Goal: Information Seeking & Learning: Learn about a topic

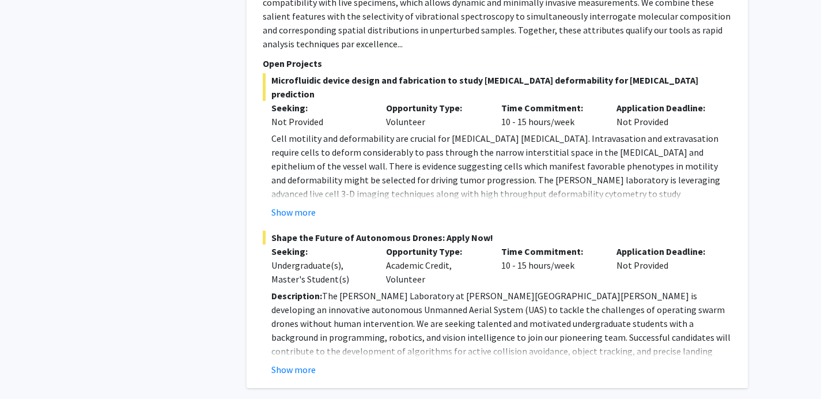
scroll to position [1444, 0]
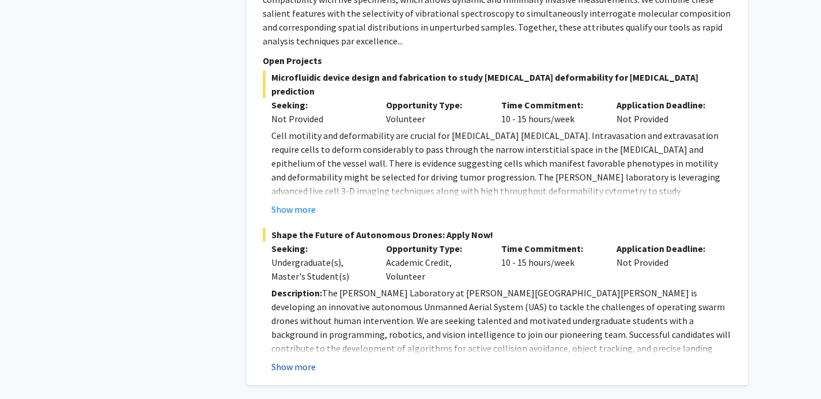
click at [306, 360] on button "Show more" at bounding box center [293, 367] width 44 height 14
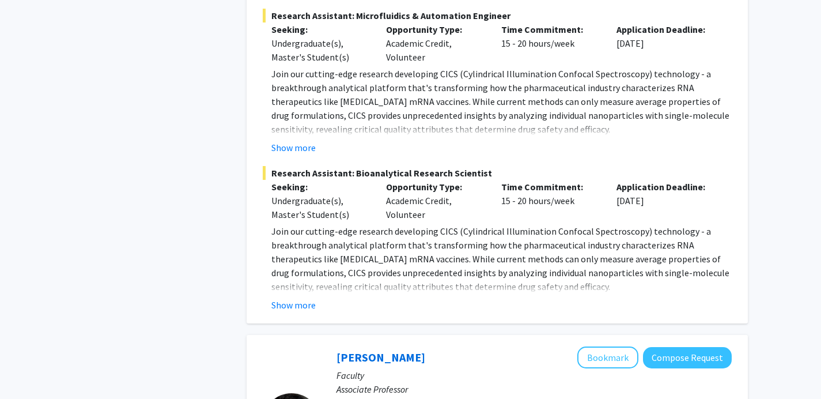
scroll to position [875, 0]
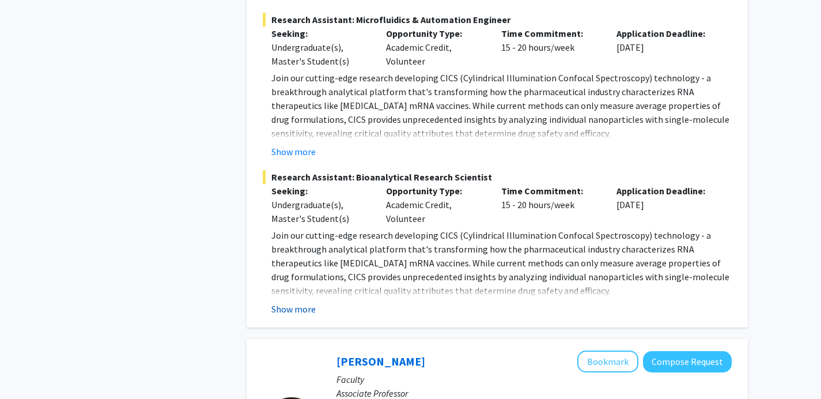
click at [304, 308] on button "Show more" at bounding box center [293, 309] width 44 height 14
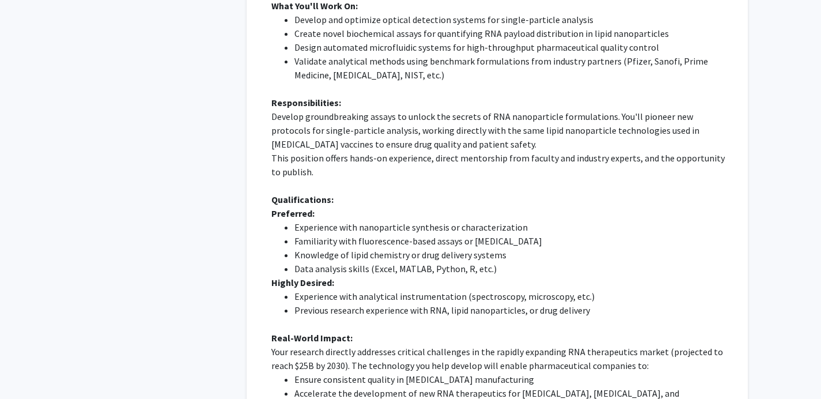
scroll to position [1195, 0]
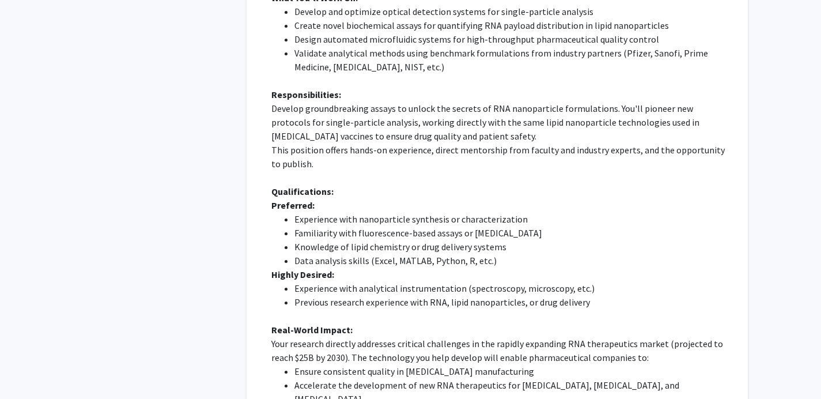
click at [349, 290] on li "Experience with analytical instrumentation (spectroscopy, microscopy, etc.)" at bounding box center [513, 288] width 437 height 14
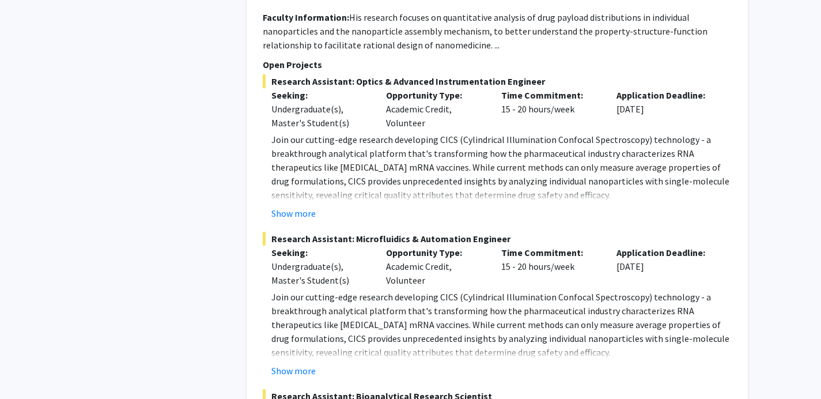
scroll to position [657, 0]
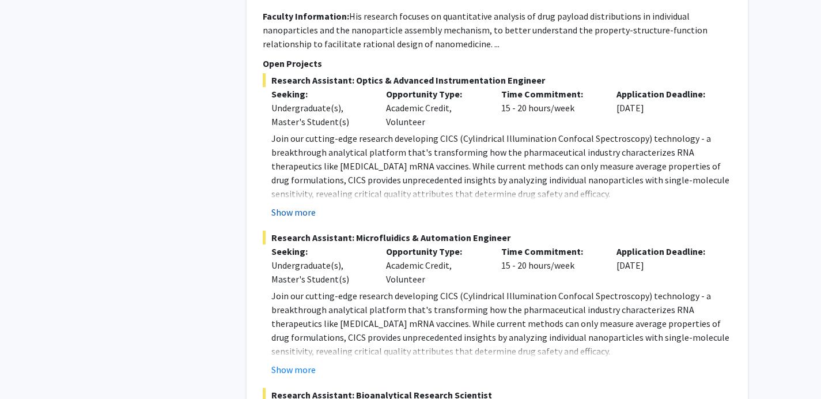
click at [300, 215] on button "Show more" at bounding box center [293, 212] width 44 height 14
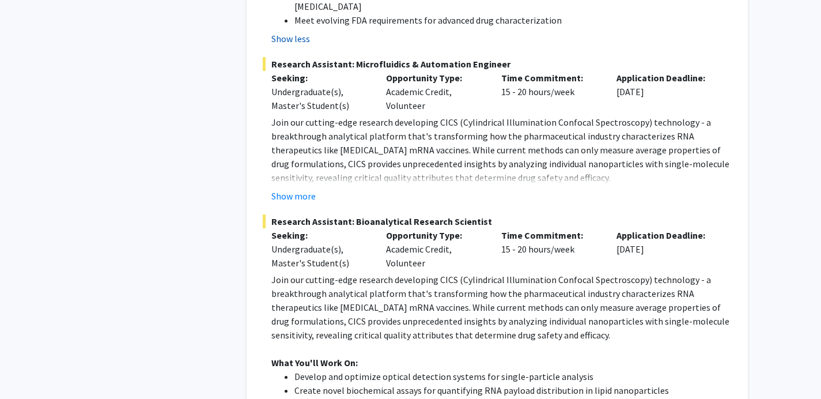
scroll to position [1277, 0]
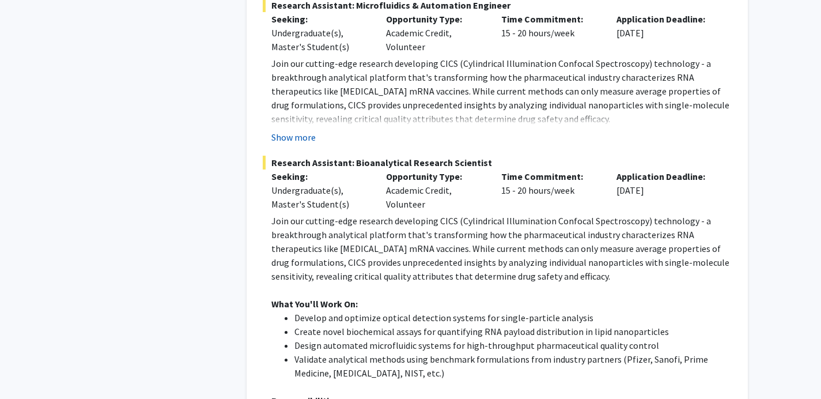
click at [300, 130] on button "Show more" at bounding box center [293, 137] width 44 height 14
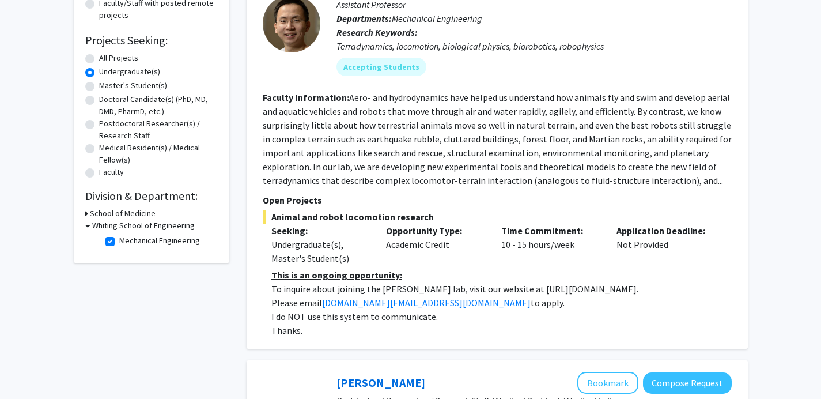
scroll to position [165, 0]
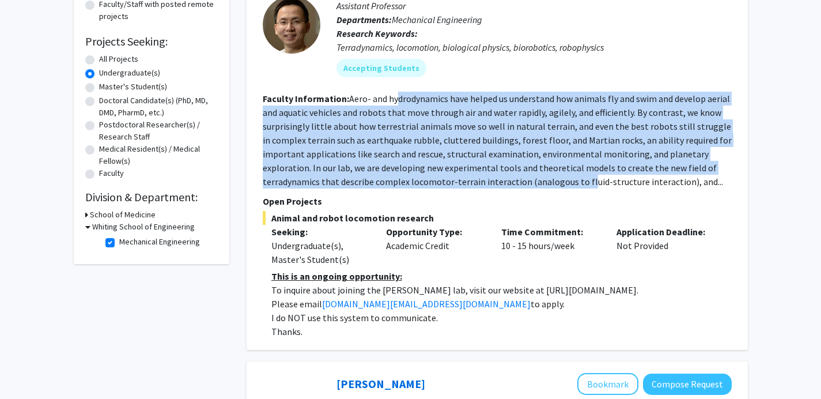
drag, startPoint x: 580, startPoint y: 177, endPoint x: 397, endPoint y: 95, distance: 201.5
click at [397, 95] on fg-read-more "Aero- and hydrodynamics have helped us understand how animals fly and swim and …" at bounding box center [497, 140] width 469 height 95
drag, startPoint x: 362, startPoint y: 95, endPoint x: 542, endPoint y: 185, distance: 201.8
click at [542, 185] on fg-read-more "Aero- and hydrodynamics have helped us understand how animals fly and swim and …" at bounding box center [497, 140] width 469 height 95
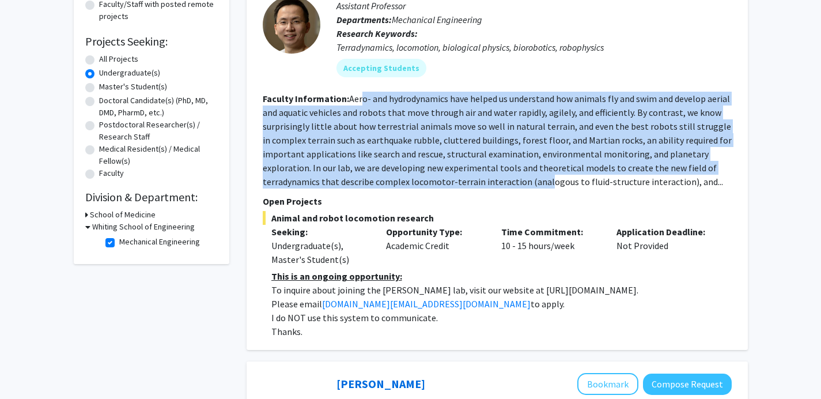
click at [542, 185] on fg-read-more "Aero- and hydrodynamics have helped us understand how animals fly and swim and …" at bounding box center [497, 140] width 469 height 95
drag, startPoint x: 587, startPoint y: 180, endPoint x: 397, endPoint y: 102, distance: 205.5
click at [397, 102] on fg-read-more "Aero- and hydrodynamics have helped us understand how animals fly and swim and …" at bounding box center [497, 140] width 469 height 95
drag, startPoint x: 388, startPoint y: 97, endPoint x: 613, endPoint y: 179, distance: 239.2
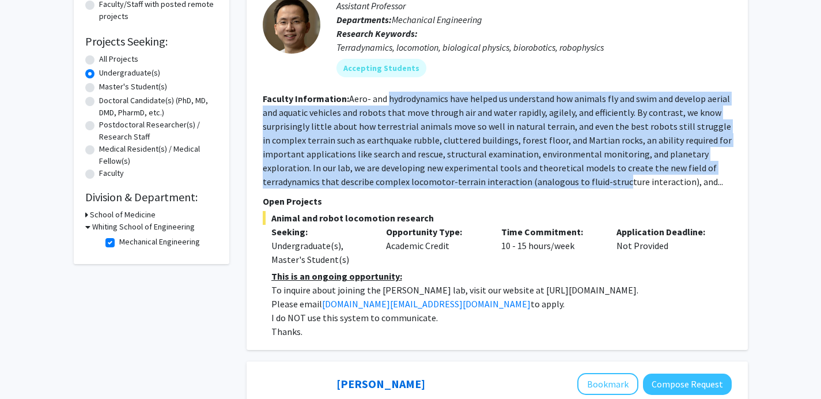
click at [613, 179] on fg-read-more "Aero- and hydrodynamics have helped us understand how animals fly and swim and …" at bounding box center [497, 140] width 469 height 95
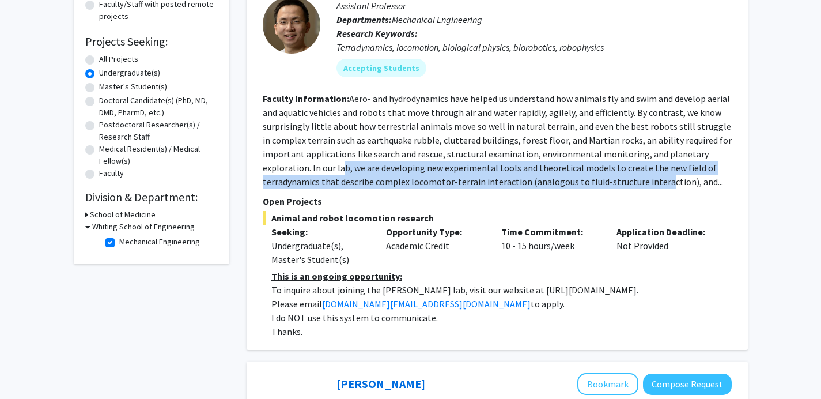
drag, startPoint x: 653, startPoint y: 184, endPoint x: 342, endPoint y: 165, distance: 311.8
click at [342, 165] on fg-read-more "Aero- and hydrodynamics have helped us understand how animals fly and swim and …" at bounding box center [497, 140] width 469 height 95
drag, startPoint x: 342, startPoint y: 165, endPoint x: 689, endPoint y: 180, distance: 347.9
click at [689, 180] on fg-read-more "Aero- and hydrodynamics have helped us understand how animals fly and swim and …" at bounding box center [497, 140] width 469 height 95
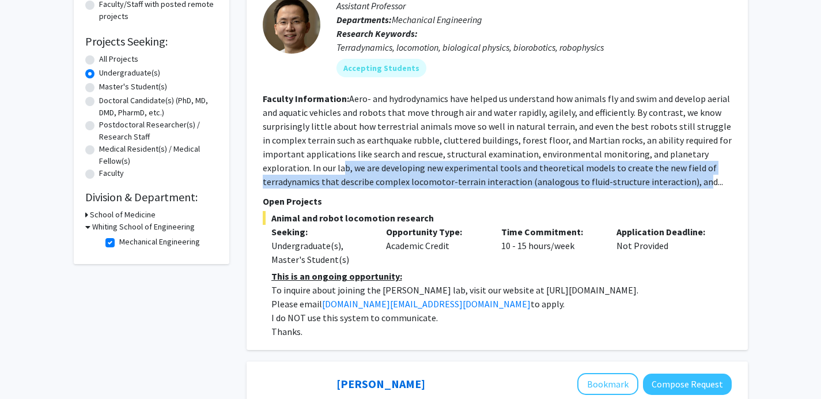
click at [689, 180] on fg-read-more "Aero- and hydrodynamics have helped us understand how animals fly and swim and …" at bounding box center [497, 140] width 469 height 95
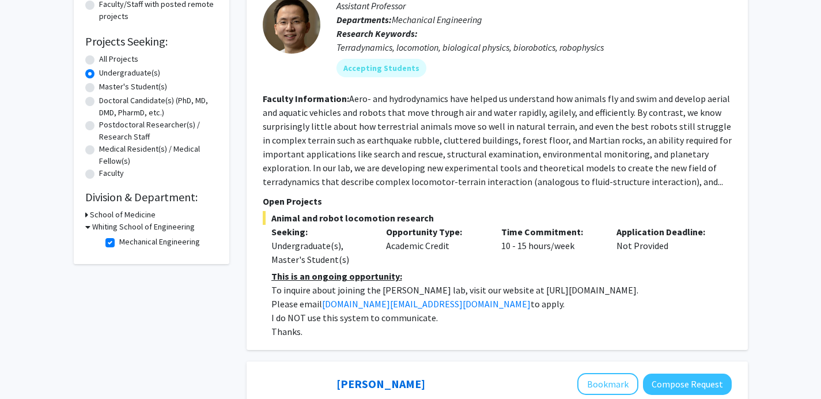
click at [329, 275] on u "This is an ongoing opportunity:" at bounding box center [336, 276] width 131 height 12
drag, startPoint x: 276, startPoint y: 277, endPoint x: 406, endPoint y: 279, distance: 129.7
click at [406, 279] on p "This is an ongoing opportunity:" at bounding box center [501, 276] width 460 height 14
drag, startPoint x: 357, startPoint y: 289, endPoint x: 579, endPoint y: 285, distance: 221.9
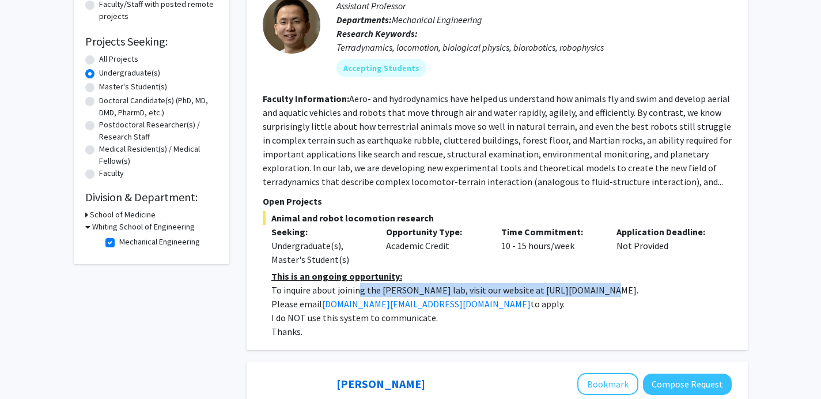
click at [579, 285] on p "To inquire about joining the [PERSON_NAME] lab, visit our website at [URL][DOMA…" at bounding box center [501, 290] width 460 height 14
drag, startPoint x: 601, startPoint y: 288, endPoint x: 501, endPoint y: 286, distance: 99.7
click at [501, 286] on p "To inquire about joining the [PERSON_NAME] lab, visit our website at [URL][DOMA…" at bounding box center [501, 290] width 460 height 14
copy p "[URL][DOMAIN_NAME]"
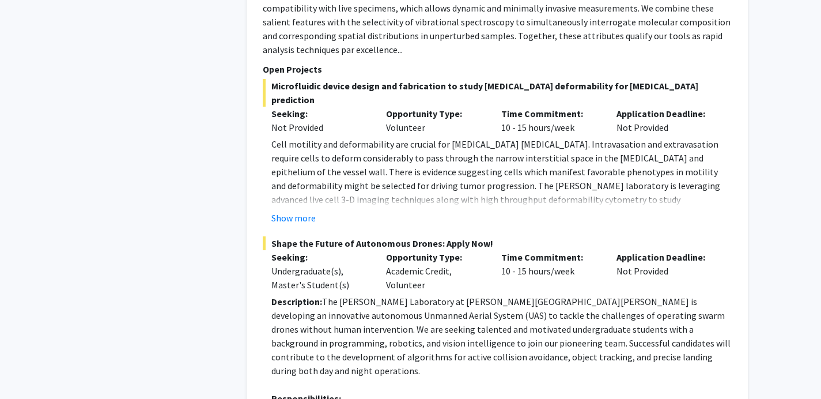
scroll to position [3079, 0]
